Goal: Transaction & Acquisition: Obtain resource

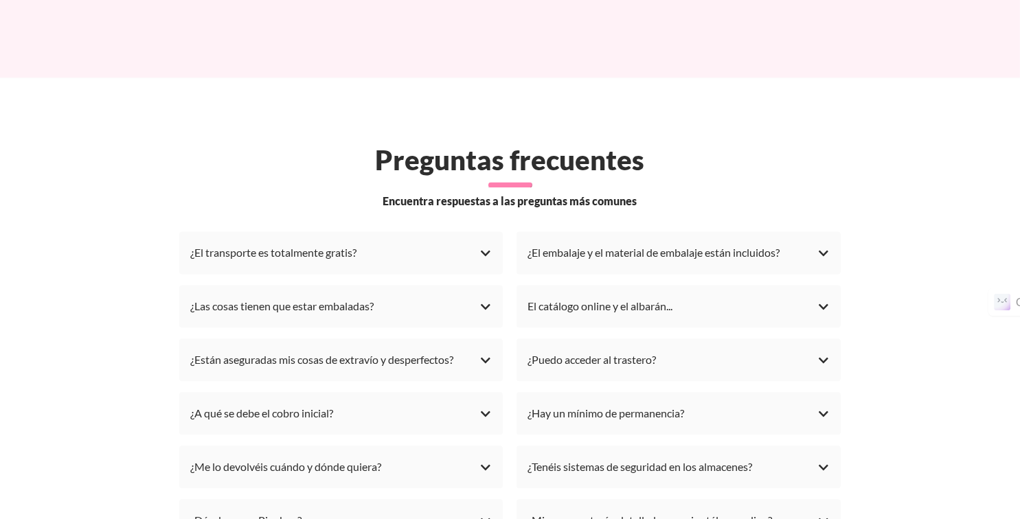
scroll to position [3777, 0]
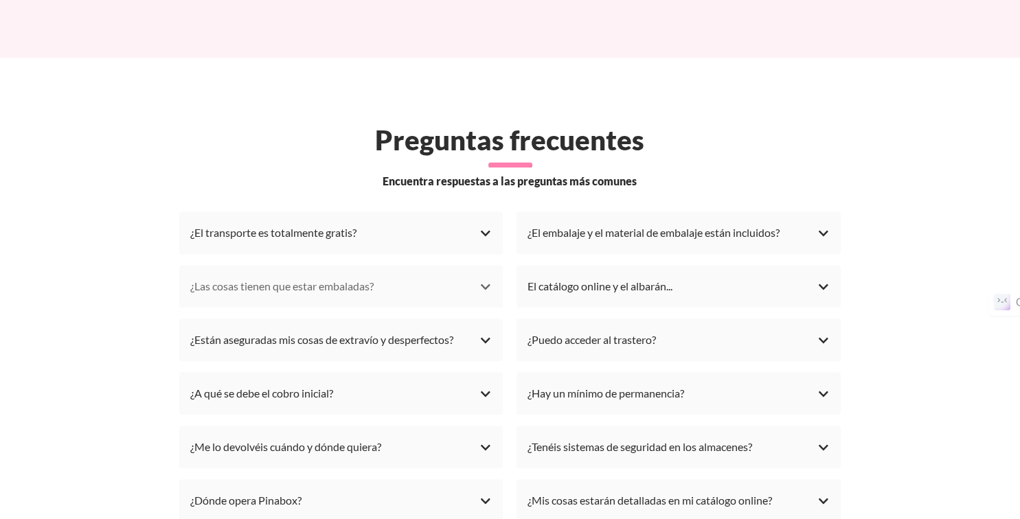
click at [228, 276] on div "¿Las cosas tienen que estar embaladas?" at bounding box center [341, 286] width 302 height 21
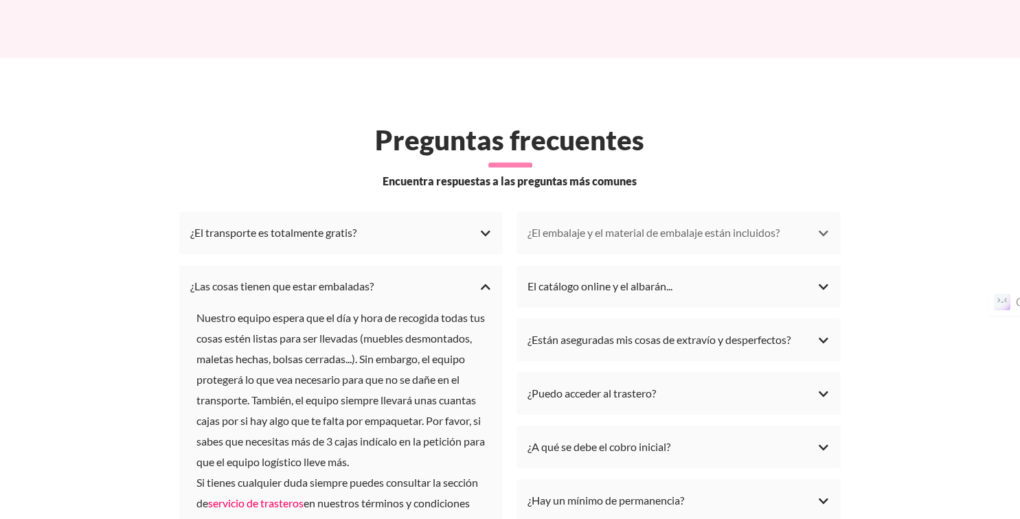
click at [601, 222] on div "¿El embalaje y el material de embalaje están incluidos?" at bounding box center [678, 232] width 302 height 21
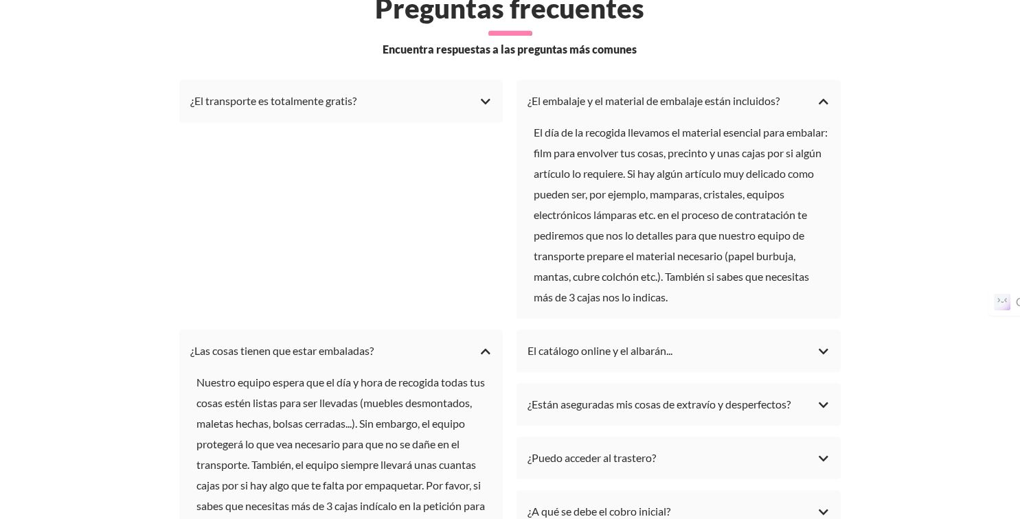
scroll to position [3983, 0]
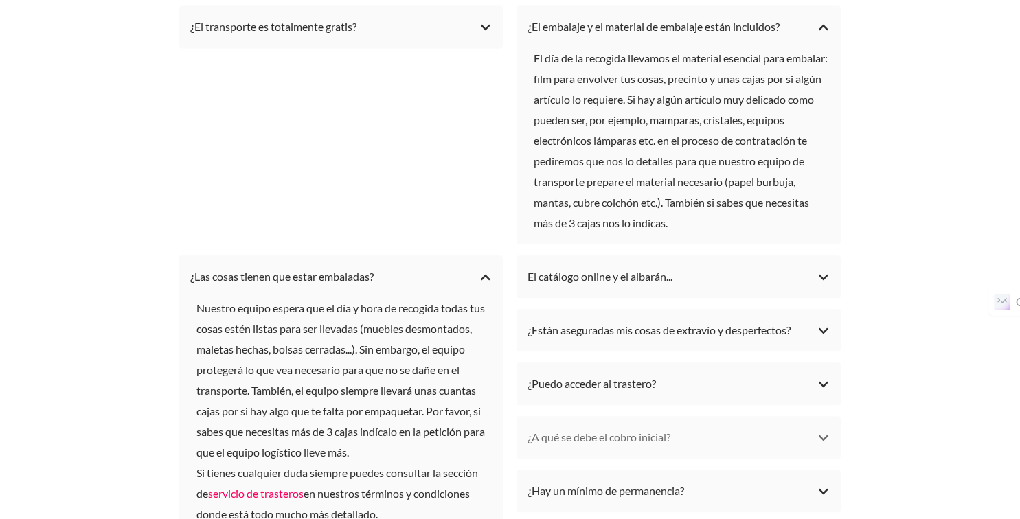
click at [608, 427] on div "¿A qué se debe el cobro inicial?" at bounding box center [678, 437] width 302 height 21
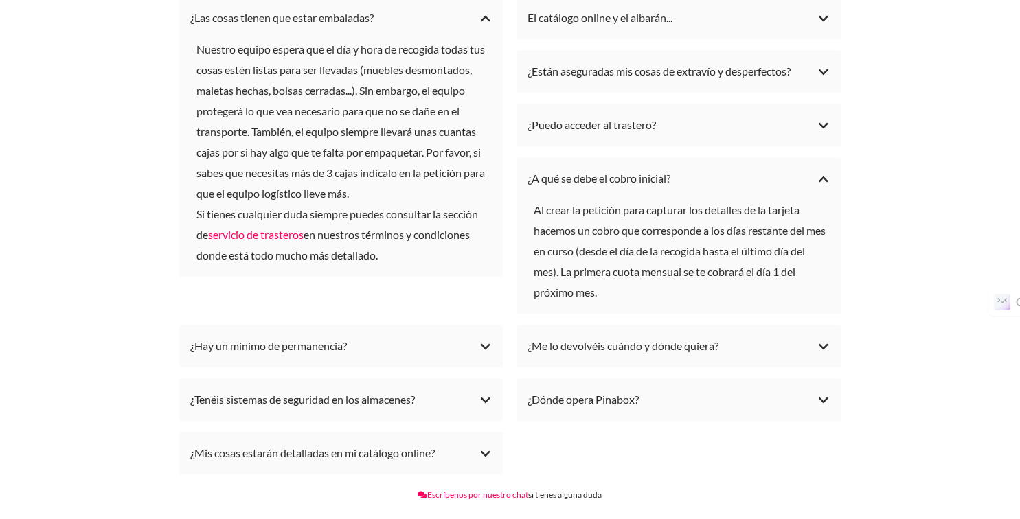
scroll to position [4258, 0]
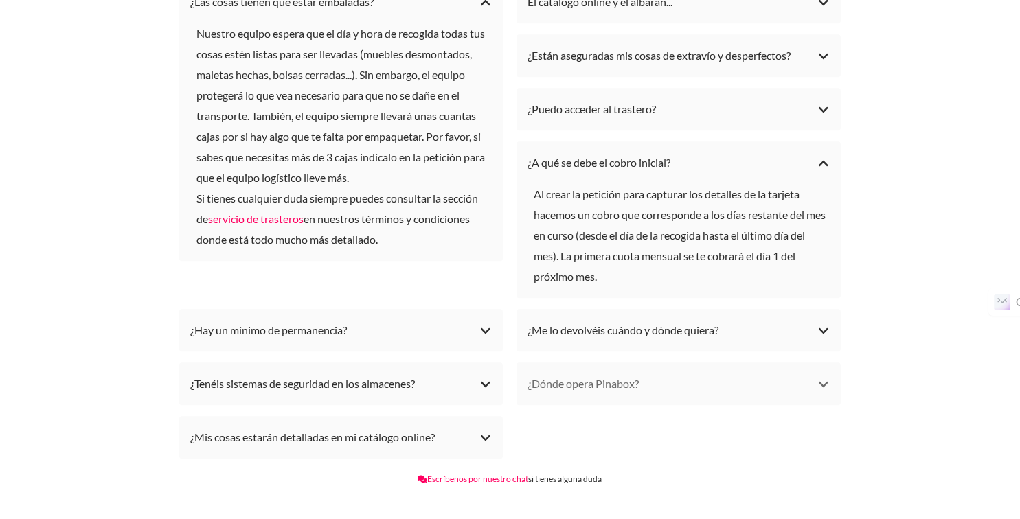
click at [642, 374] on div "¿Dónde opera Pinabox?" at bounding box center [678, 384] width 302 height 21
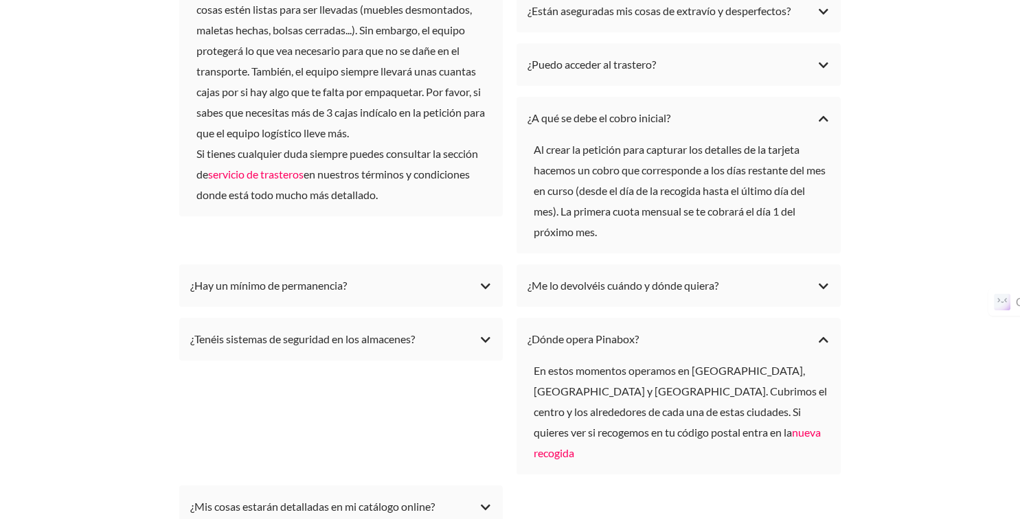
scroll to position [4326, 0]
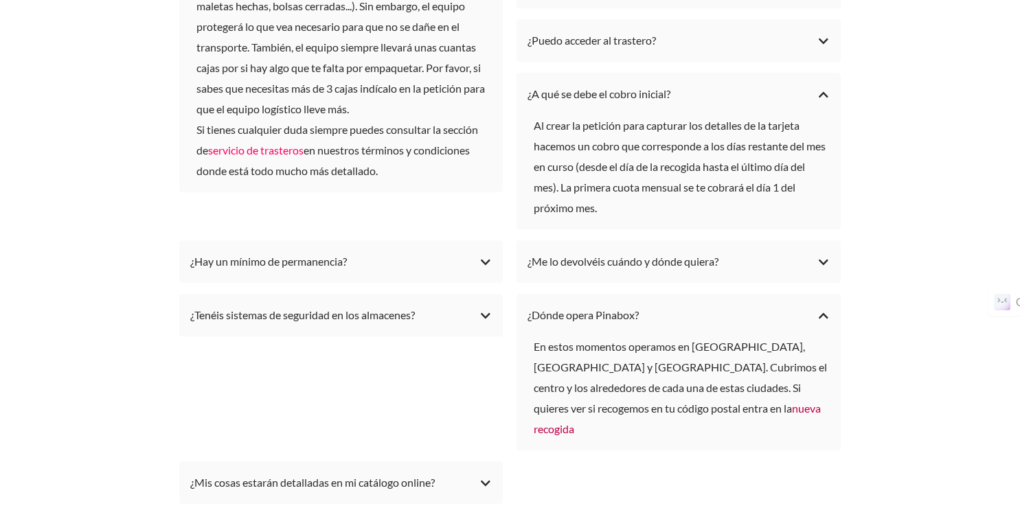
click at [613, 402] on link "nueva recogida" at bounding box center [677, 419] width 287 height 34
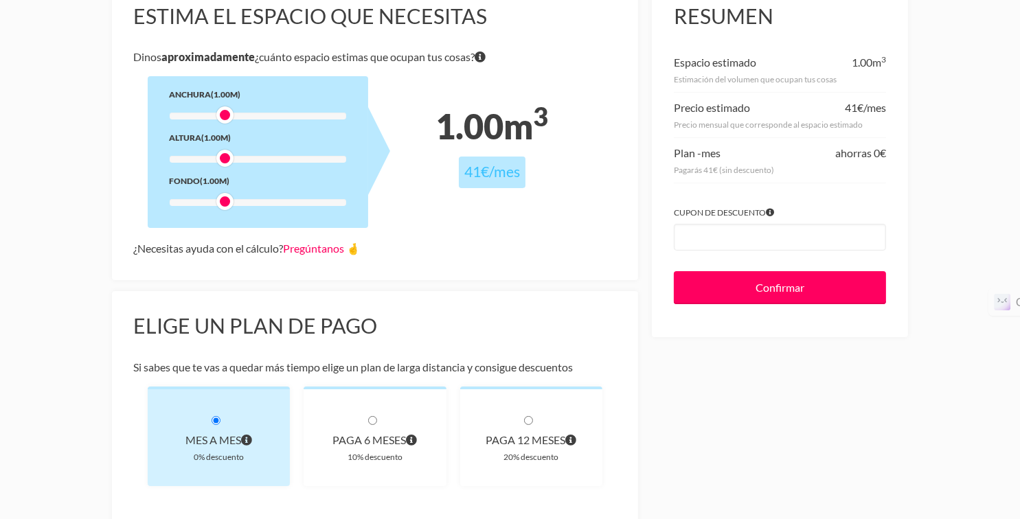
scroll to position [137, 0]
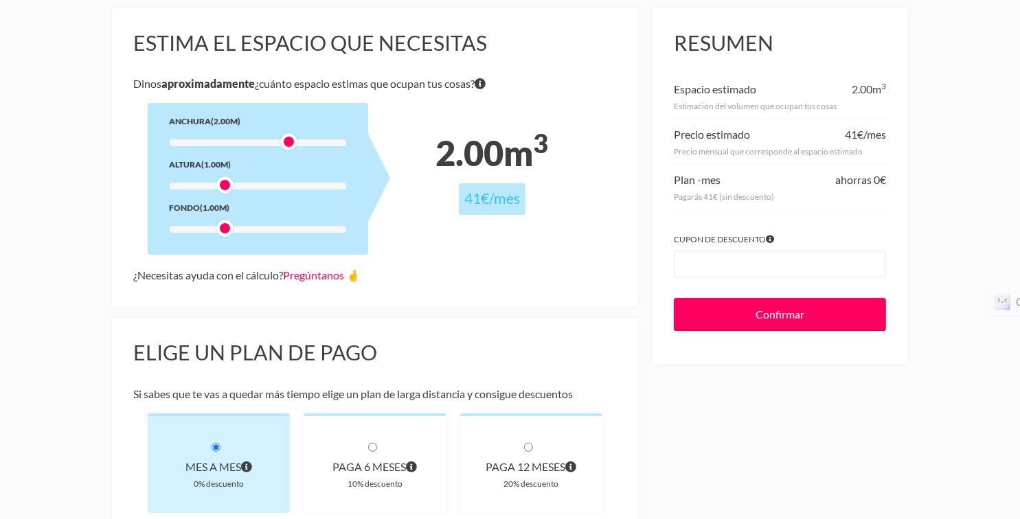
drag, startPoint x: 220, startPoint y: 140, endPoint x: 284, endPoint y: 137, distance: 64.0
click at [284, 137] on div at bounding box center [288, 141] width 17 height 17
drag, startPoint x: 223, startPoint y: 187, endPoint x: 283, endPoint y: 185, distance: 59.8
click at [283, 185] on div at bounding box center [288, 184] width 17 height 17
drag, startPoint x: 225, startPoint y: 227, endPoint x: 278, endPoint y: 227, distance: 53.6
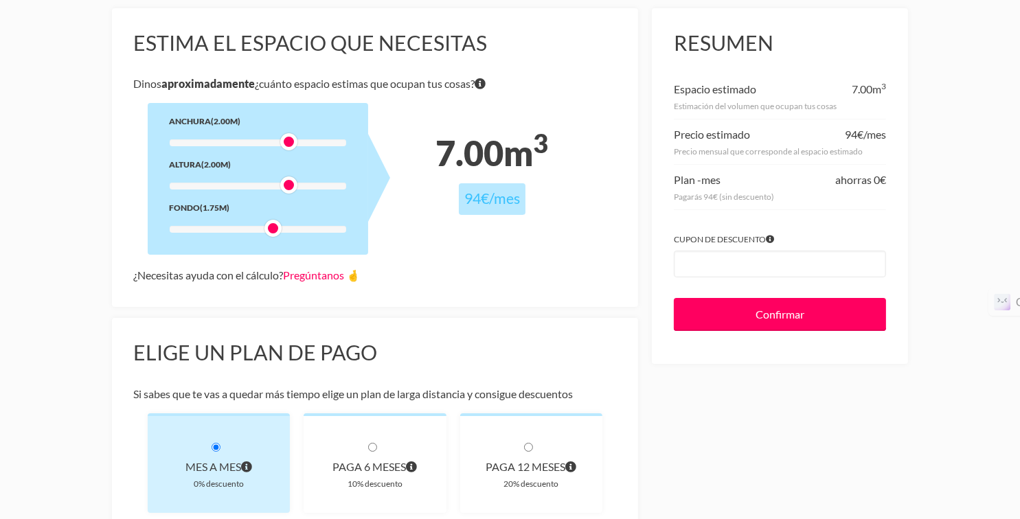
click at [278, 227] on div at bounding box center [272, 228] width 17 height 17
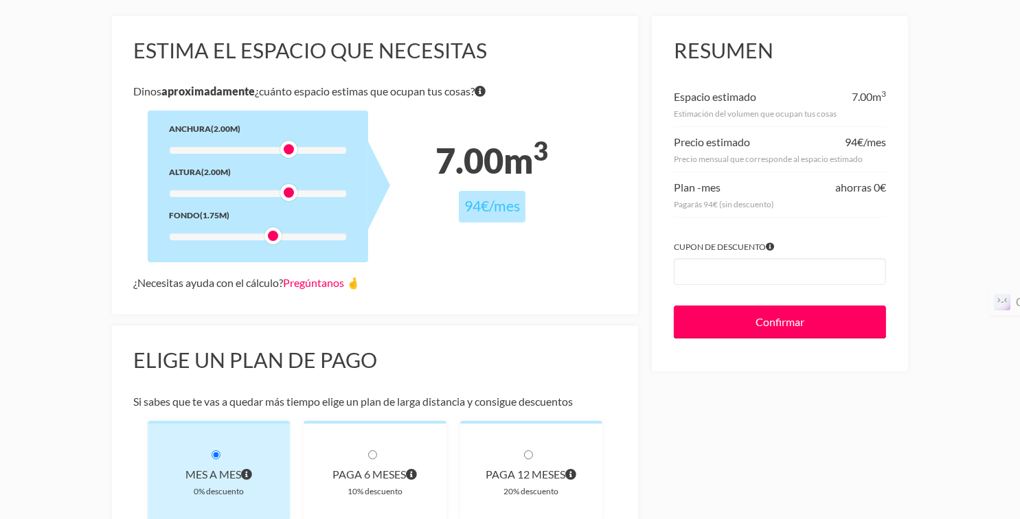
scroll to position [0, 0]
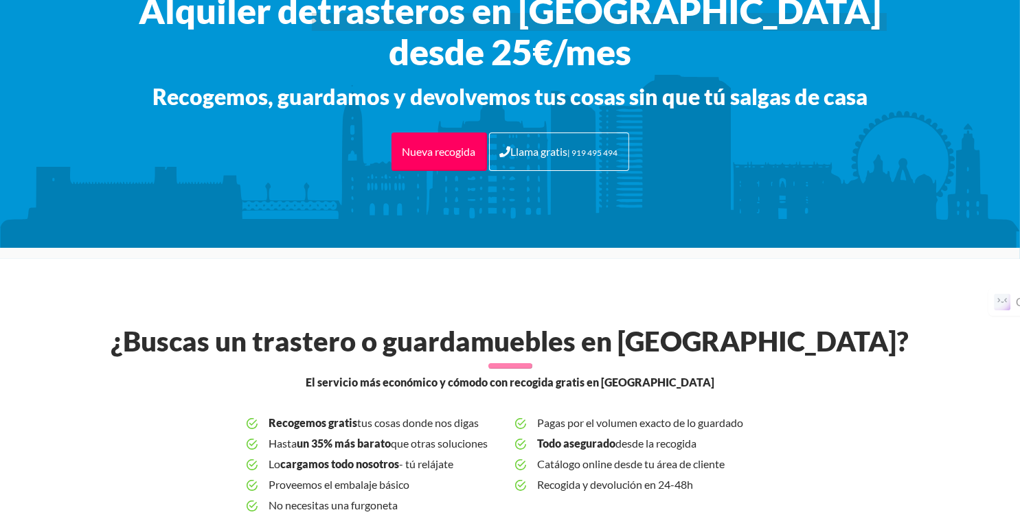
scroll to position [137, 0]
